Goal: Find specific page/section: Find specific page/section

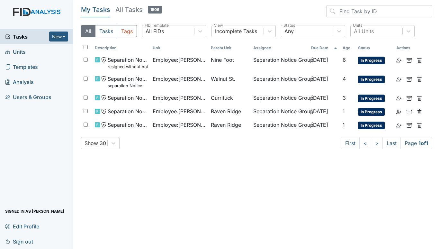
click at [18, 48] on span "Units" at bounding box center [15, 52] width 21 height 10
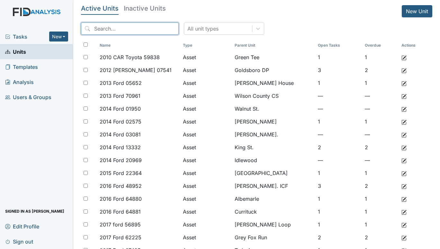
click at [124, 29] on input "search" at bounding box center [130, 28] width 98 height 12
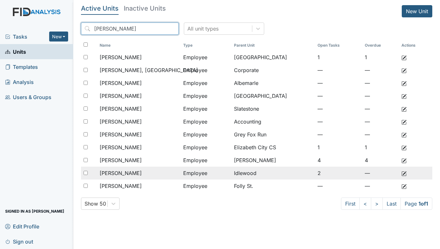
type input "johnson"
click at [146, 170] on div "Johnson, Nakia" at bounding box center [139, 173] width 78 height 8
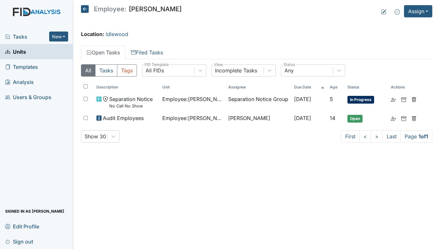
click at [433, 47] on main "Employee: Nakia Johnson Assign Assign Form Assign Inspection Assign Document As…" at bounding box center [256, 124] width 367 height 249
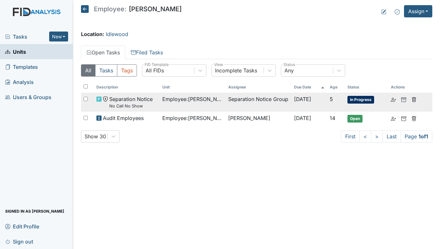
click at [147, 100] on span "Separation Notice No Call No Show" at bounding box center [130, 102] width 43 height 14
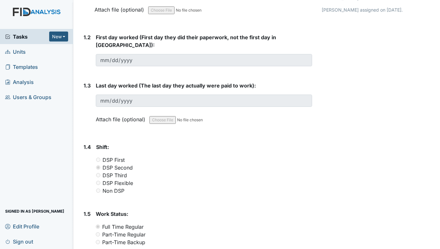
scroll to position [161, 0]
click at [20, 50] on span "Units" at bounding box center [15, 52] width 21 height 10
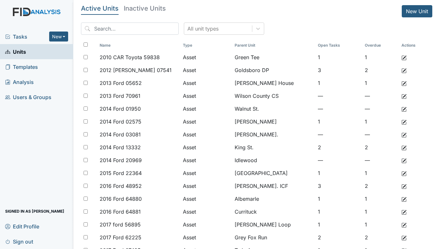
click at [25, 37] on span "Tasks" at bounding box center [27, 37] width 44 height 8
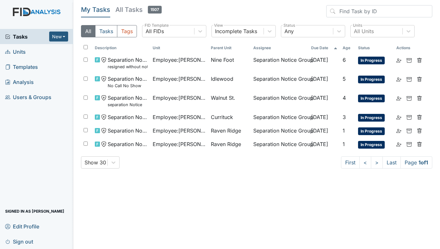
click at [19, 49] on span "Units" at bounding box center [15, 52] width 21 height 10
